Goal: Task Accomplishment & Management: Complete application form

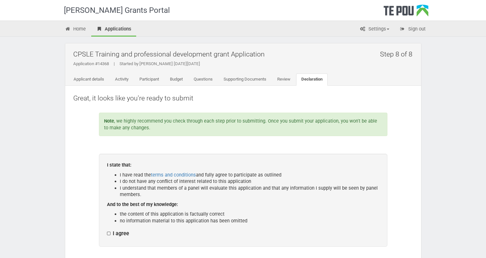
scroll to position [107, 0]
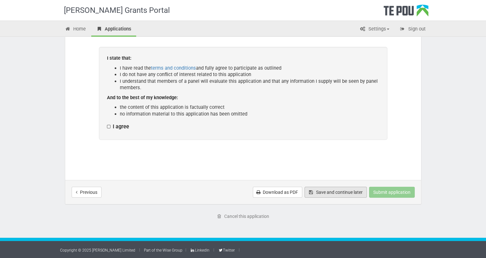
click at [334, 193] on button "Save and continue later" at bounding box center [336, 192] width 62 height 11
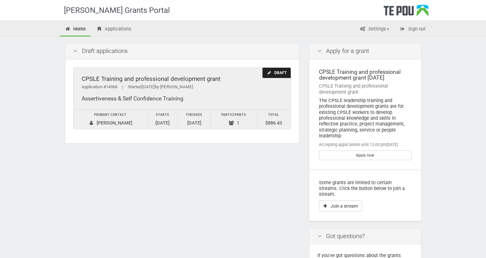
click at [273, 73] on div "Draft" at bounding box center [277, 73] width 28 height 11
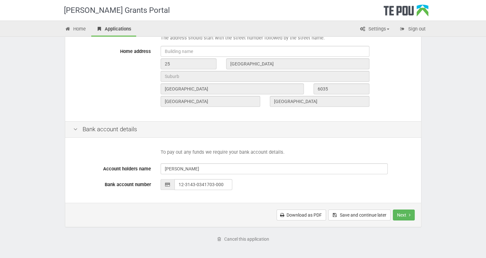
scroll to position [248, 0]
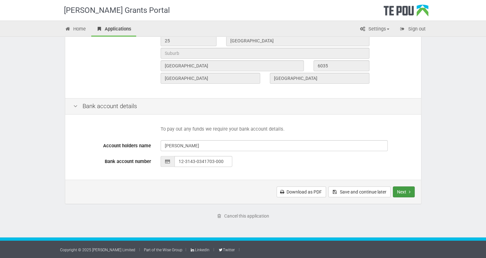
click at [400, 194] on button "Next" at bounding box center [404, 192] width 22 height 11
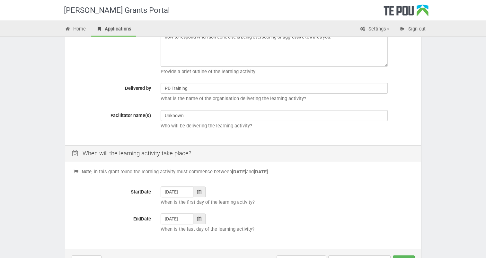
scroll to position [224, 0]
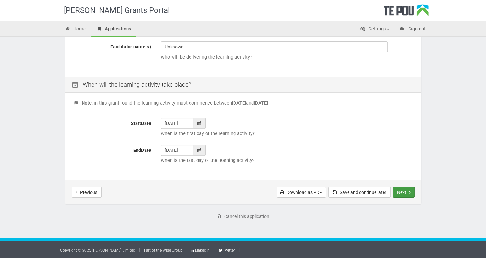
click at [397, 192] on button "Next" at bounding box center [404, 192] width 22 height 11
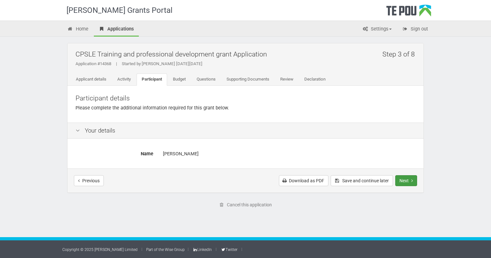
click at [403, 181] on button "Next" at bounding box center [406, 180] width 22 height 11
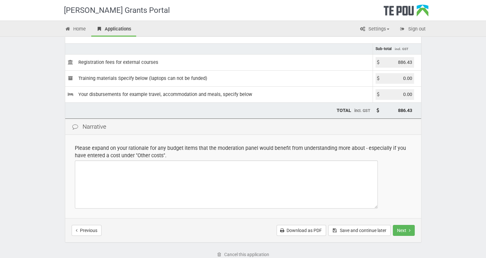
scroll to position [96, 0]
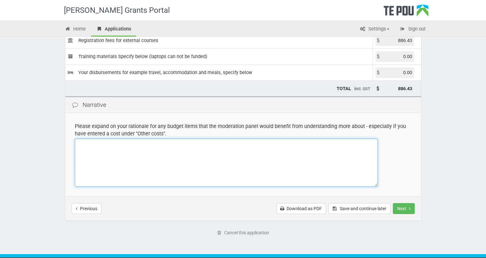
click at [80, 143] on textarea at bounding box center [226, 163] width 303 height 48
type textarea "E"
type textarea "C"
type textarea "Professional Development"
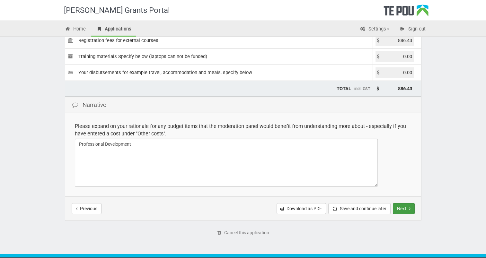
click at [405, 210] on button "Next" at bounding box center [404, 208] width 22 height 11
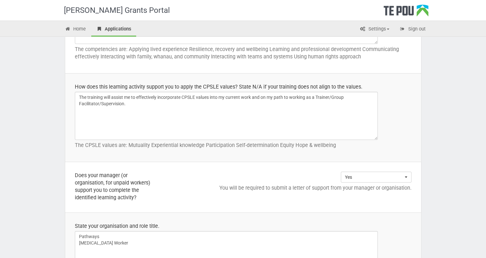
scroll to position [431, 0]
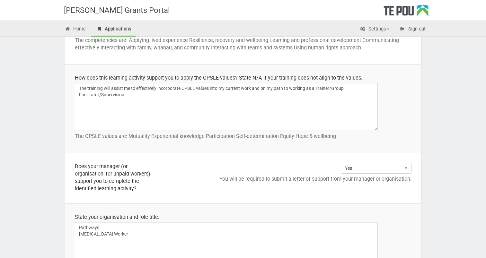
click at [486, 255] on div "Te Pou Grants Portal Home Applications Settings Profile My account FAQs Sign ou…" at bounding box center [243, 167] width 486 height 1196
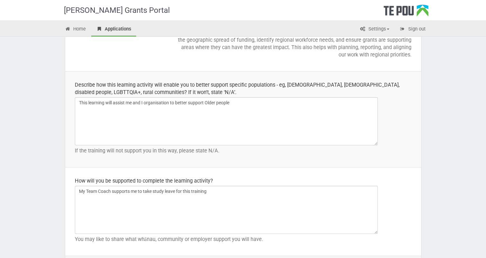
scroll to position [878, 0]
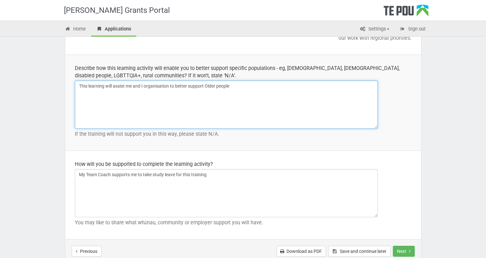
click at [144, 85] on textarea "This learning will assist me and I organisation to better support Older people" at bounding box center [226, 105] width 303 height 48
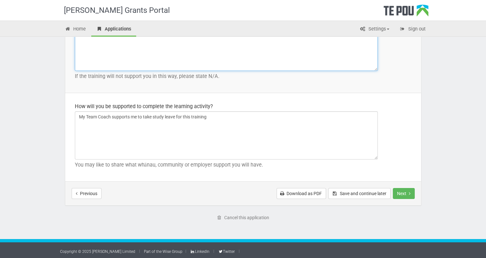
scroll to position [936, 0]
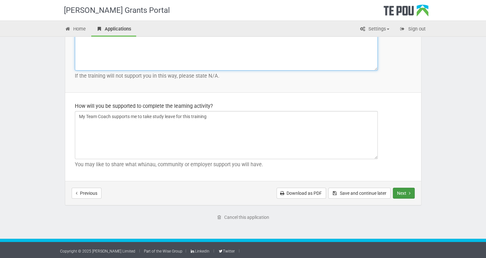
type textarea "This learning will assist me and my organisation to better support Older people"
click at [404, 193] on button "Next" at bounding box center [404, 193] width 22 height 11
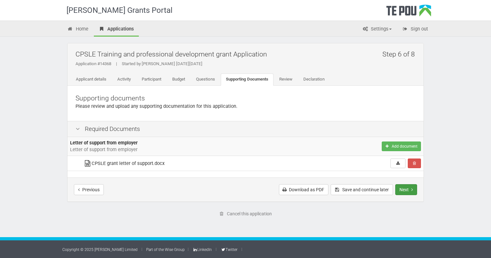
click at [402, 187] on button "Next" at bounding box center [406, 189] width 22 height 11
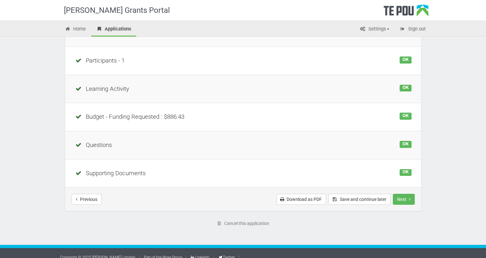
scroll to position [116, 0]
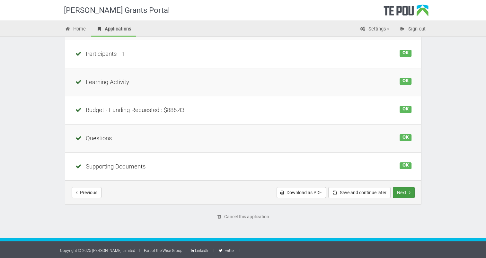
click at [399, 194] on button "Next" at bounding box center [404, 192] width 22 height 11
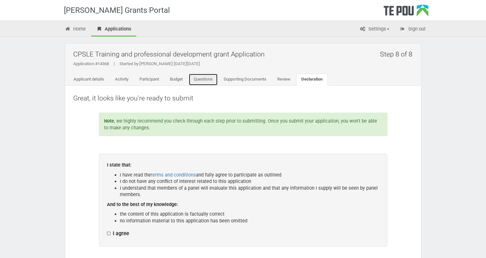
click at [204, 80] on link "Questions" at bounding box center [203, 80] width 29 height 12
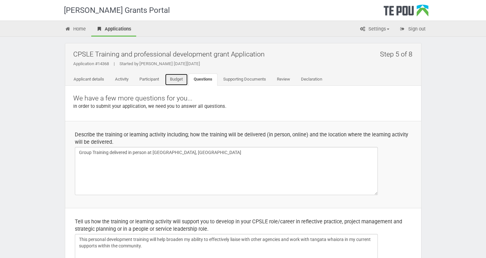
click at [181, 78] on link "Budget" at bounding box center [176, 80] width 23 height 12
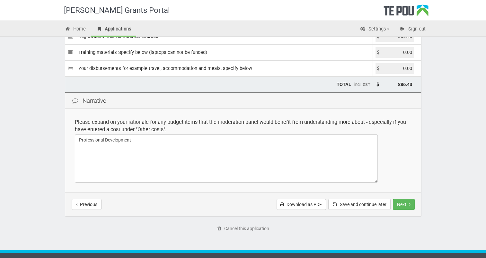
scroll to position [112, 0]
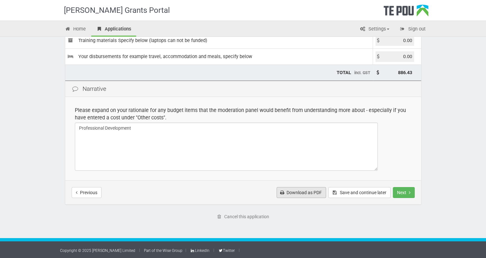
click at [314, 193] on link "Download as PDF" at bounding box center [301, 192] width 49 height 11
click at [410, 163] on td "Please expand on your rationale for any budget items that the moderation panel …" at bounding box center [243, 139] width 356 height 84
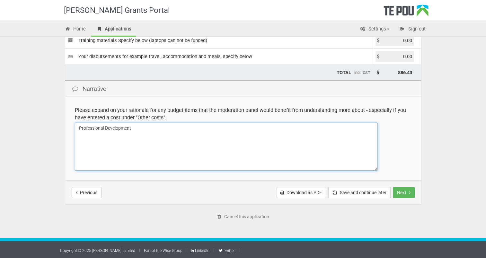
click at [136, 128] on textarea "Professional Development" at bounding box center [226, 147] width 303 height 48
click at [158, 129] on textarea "Professional Development" at bounding box center [226, 147] width 303 height 48
click at [150, 128] on textarea "Professional Development" at bounding box center [226, 147] width 303 height 48
click at [208, 127] on textarea "Professional Development" at bounding box center [226, 147] width 303 height 48
type textarea "Professional Development: towards becoming a group facilitator/trainer"
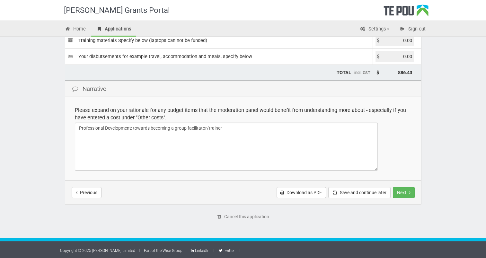
click at [412, 156] on td "Please expand on your rationale for any budget items that the moderation panel …" at bounding box center [243, 139] width 356 height 84
click at [303, 192] on link "Download as PDF" at bounding box center [301, 192] width 49 height 11
click at [402, 190] on button "Next" at bounding box center [404, 192] width 22 height 11
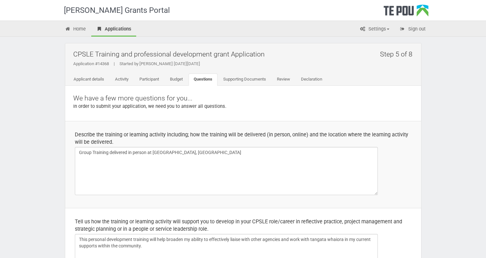
click at [402, 190] on td "Describe the training or learning activity including; how the training will be …" at bounding box center [243, 164] width 356 height 87
click at [317, 77] on link "Declaration" at bounding box center [311, 80] width 31 height 12
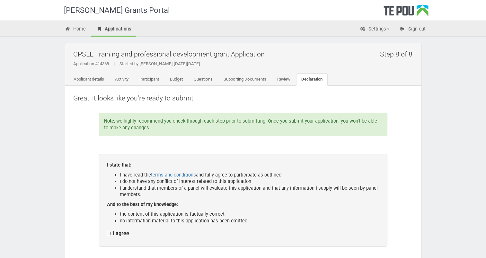
click at [109, 232] on label "I agree" at bounding box center [118, 234] width 22 height 7
click at [107, 231] on input "I agree" at bounding box center [107, 230] width 0 height 0
checkbox input "true"
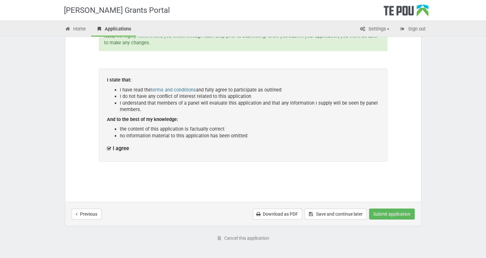
scroll to position [96, 0]
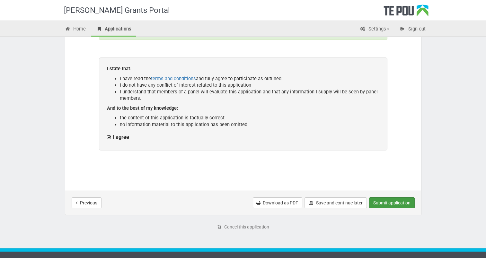
click at [392, 204] on button "Submit application" at bounding box center [392, 203] width 46 height 11
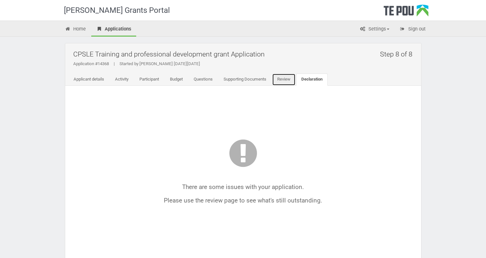
click at [282, 80] on link "Review" at bounding box center [283, 80] width 23 height 12
